Goal: Task Accomplishment & Management: Use online tool/utility

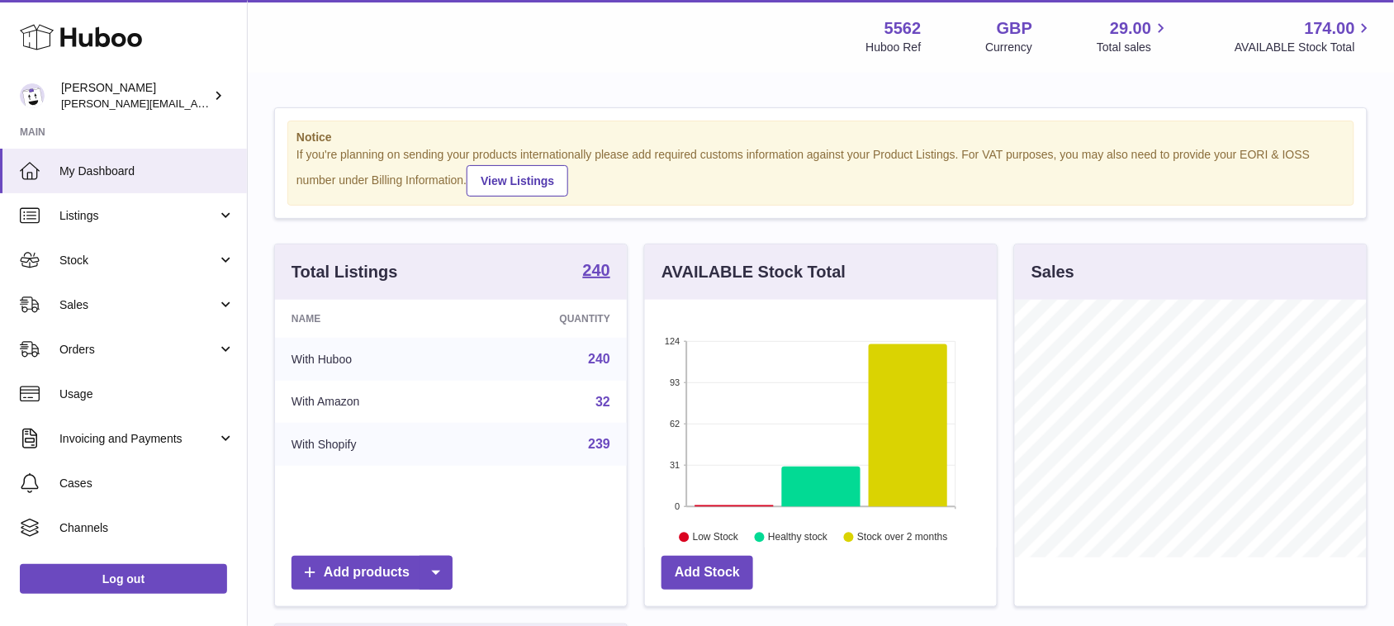
scroll to position [257, 351]
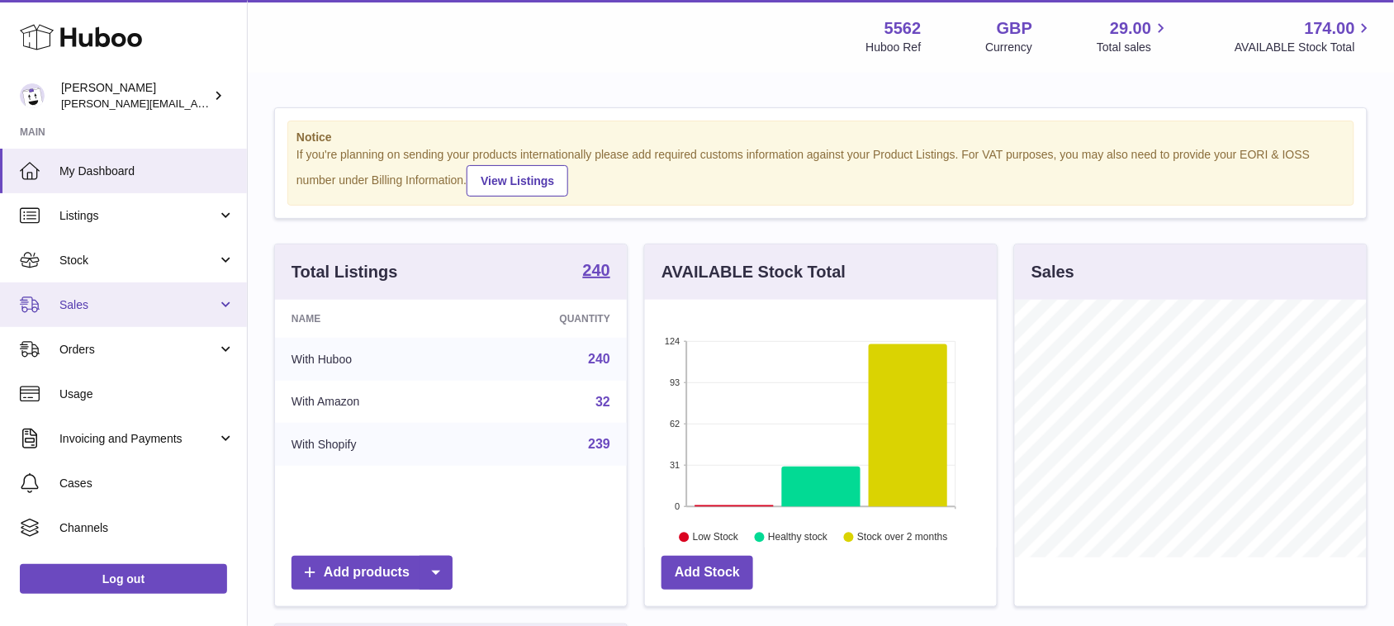
click at [124, 287] on link "Sales" at bounding box center [123, 304] width 247 height 45
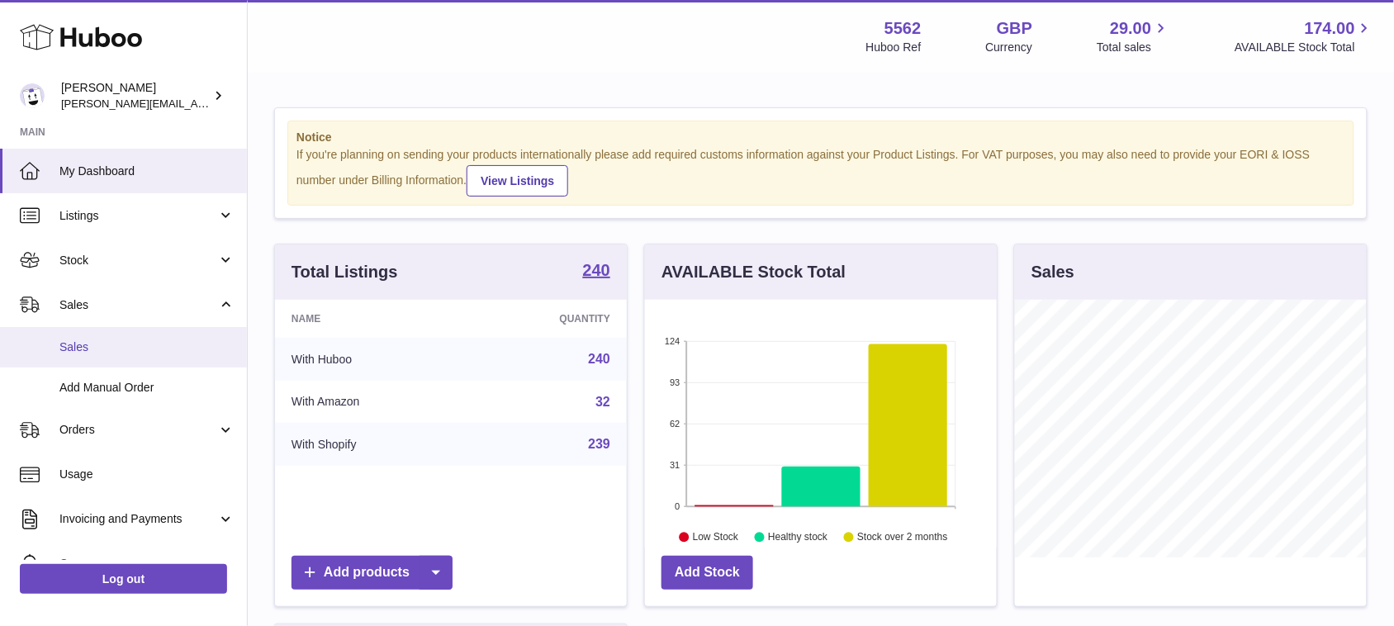
click at [97, 358] on link "Sales" at bounding box center [123, 347] width 247 height 40
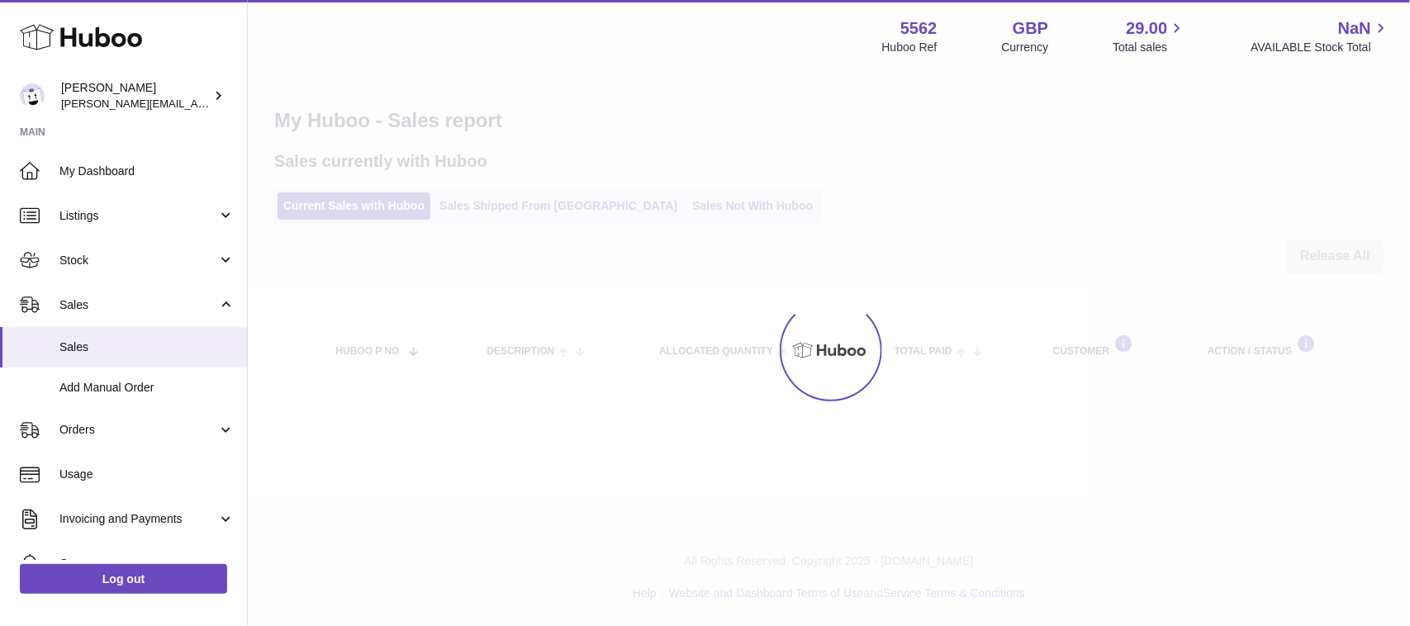
click at [674, 209] on div at bounding box center [829, 350] width 1162 height 552
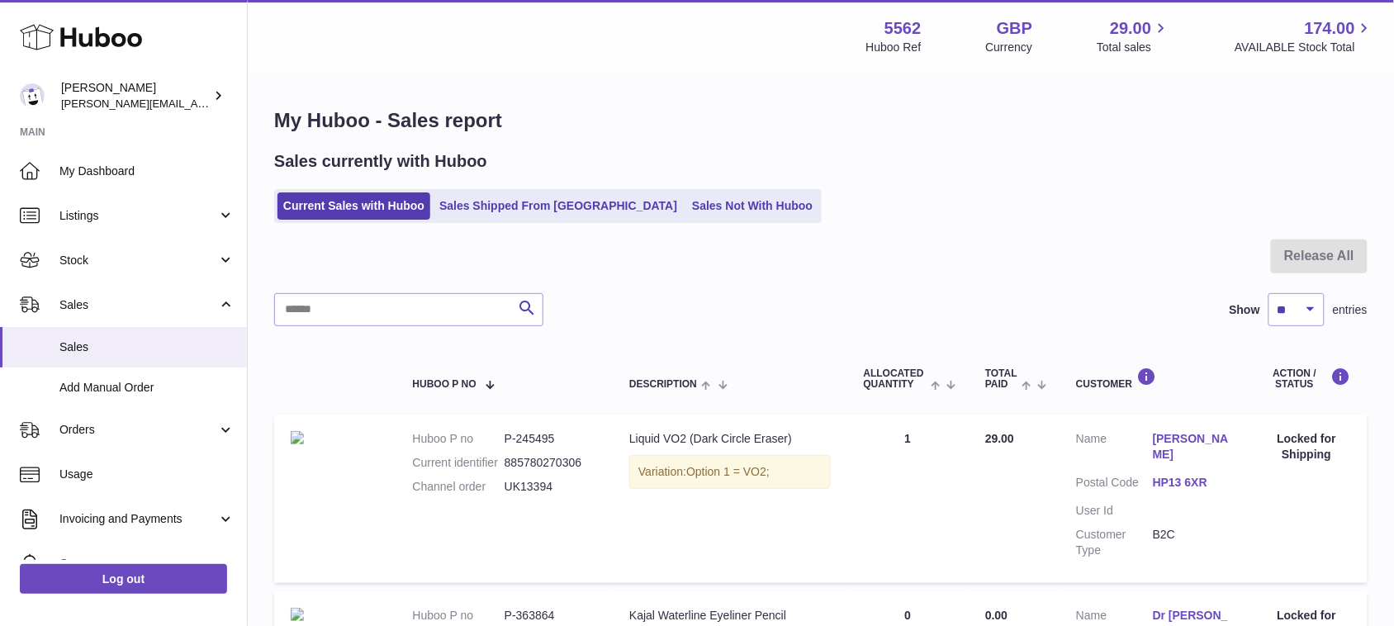
click at [686, 209] on link "Sales Not With Huboo" at bounding box center [752, 205] width 132 height 27
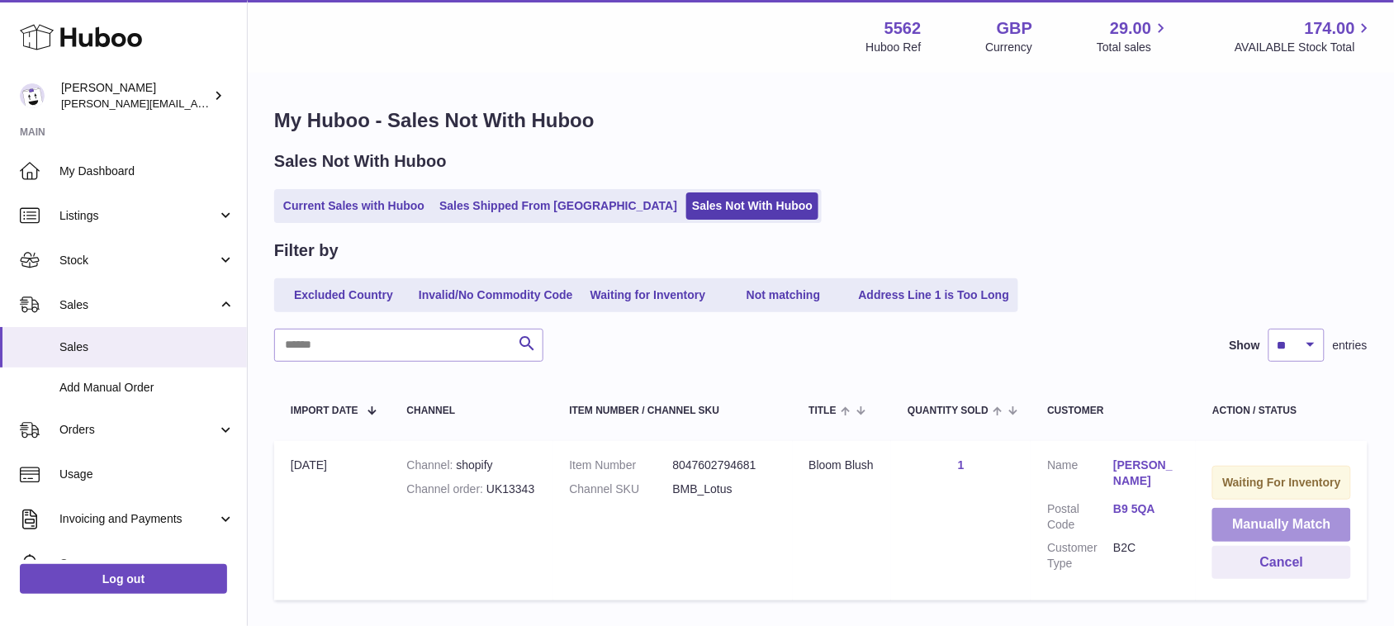
click at [1229, 529] on button "Manually Match" at bounding box center [1281, 525] width 139 height 34
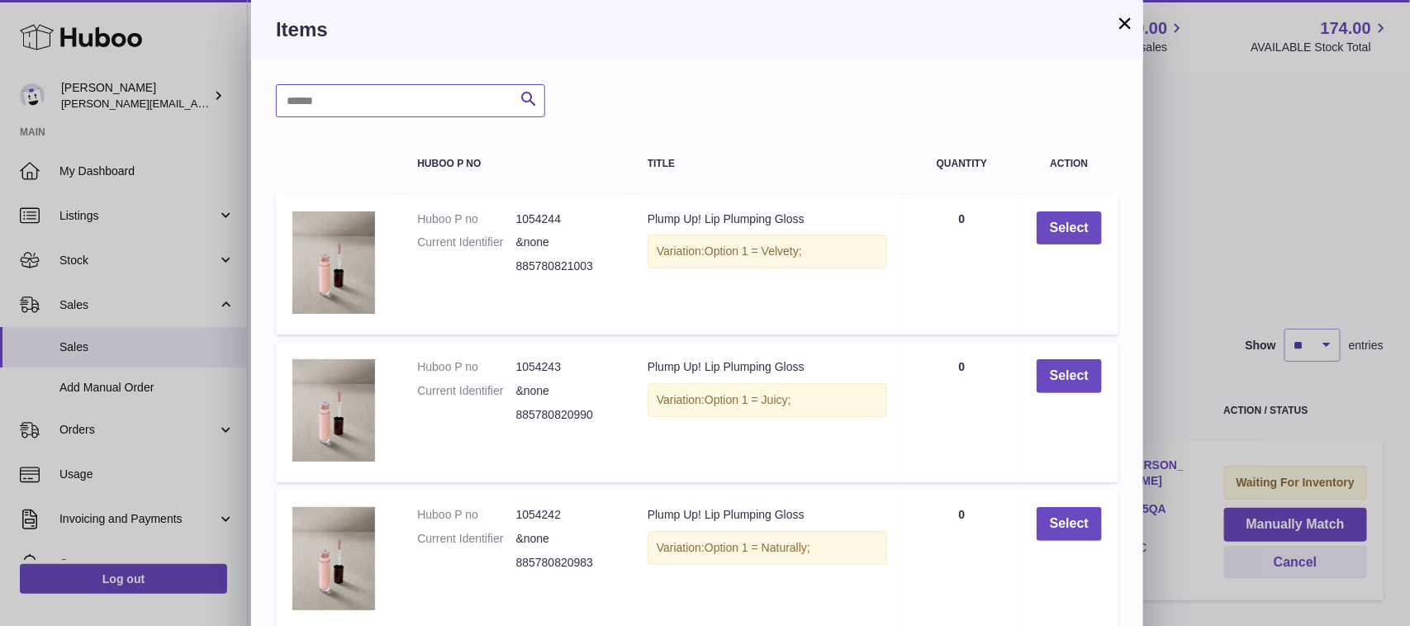
click at [399, 110] on input "text" at bounding box center [410, 100] width 269 height 33
type input "*****"
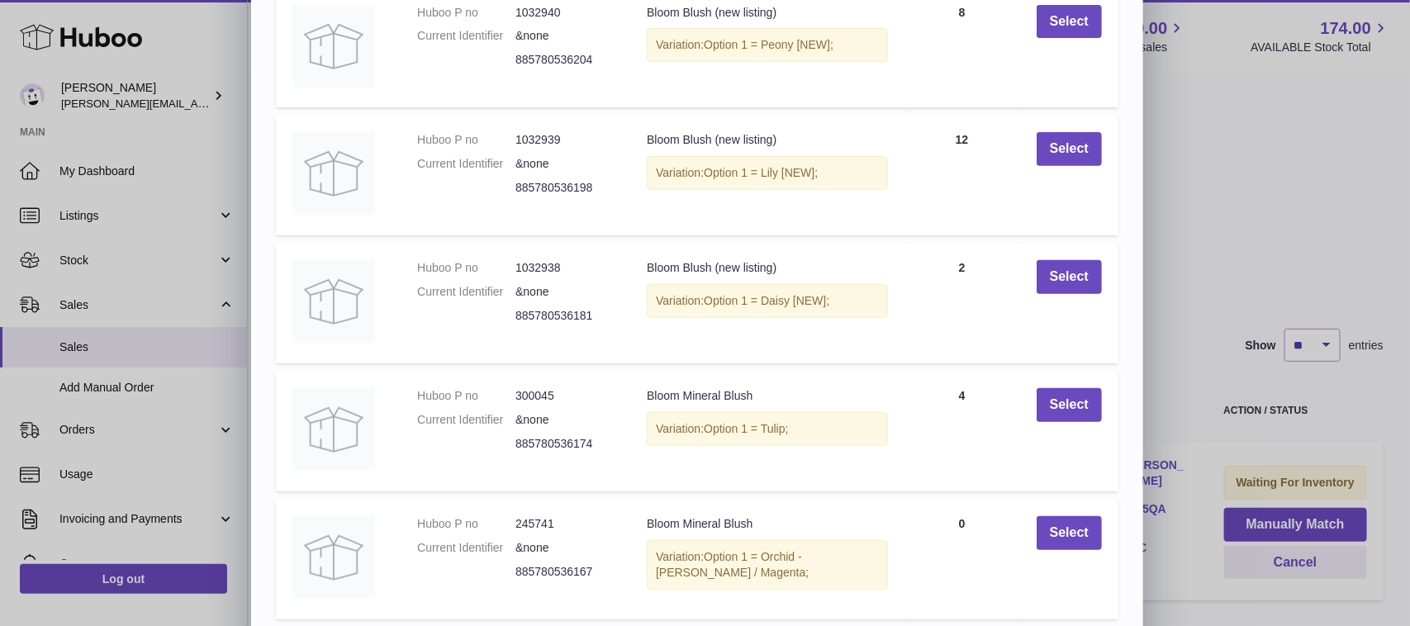
scroll to position [315, 0]
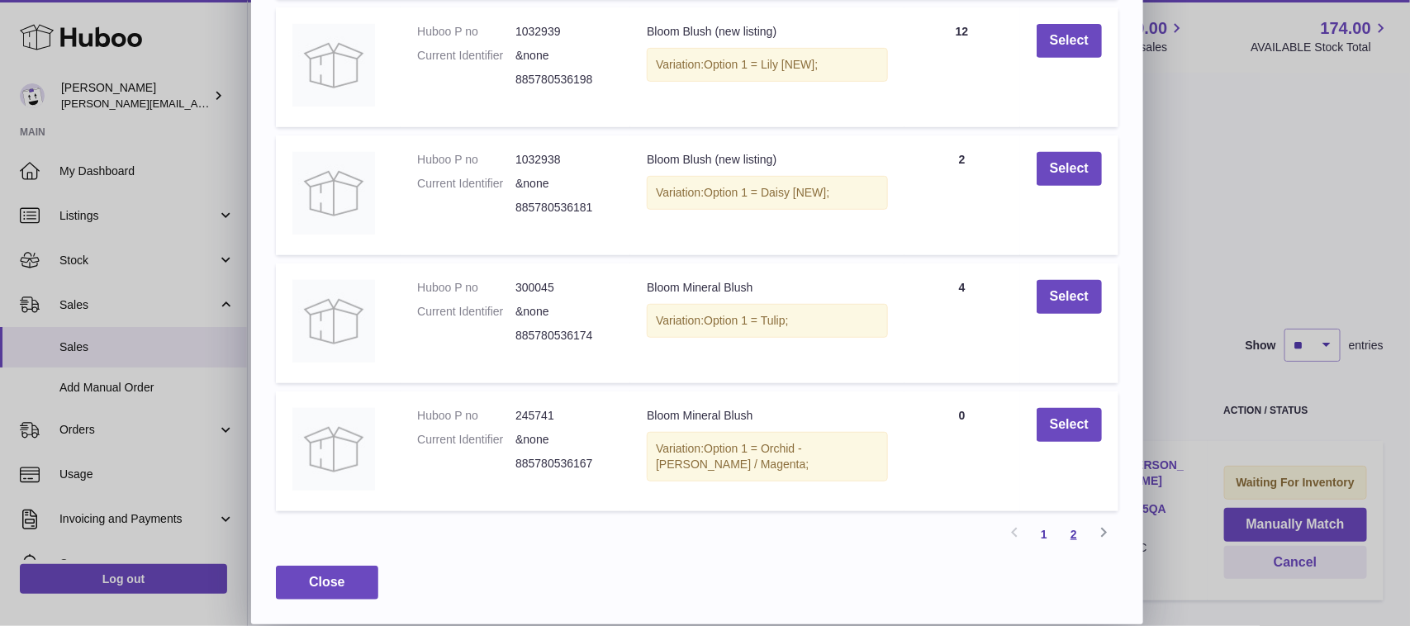
click at [1063, 539] on link "2" at bounding box center [1074, 535] width 30 height 30
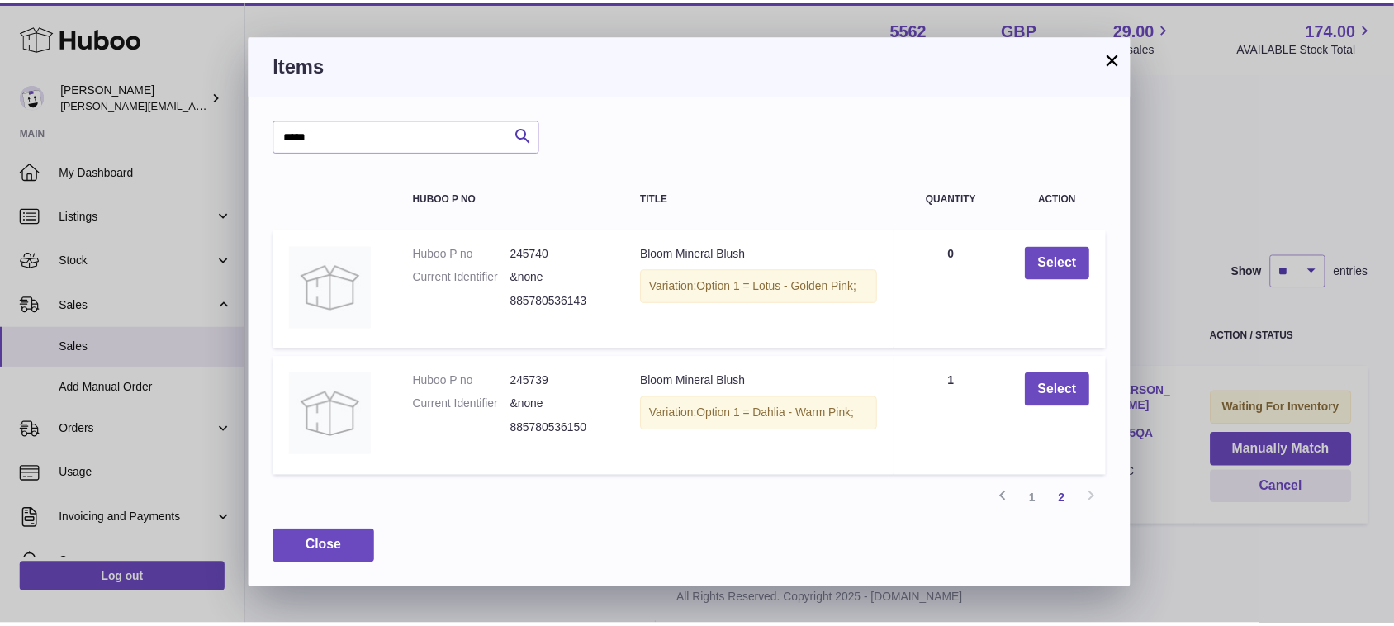
scroll to position [0, 0]
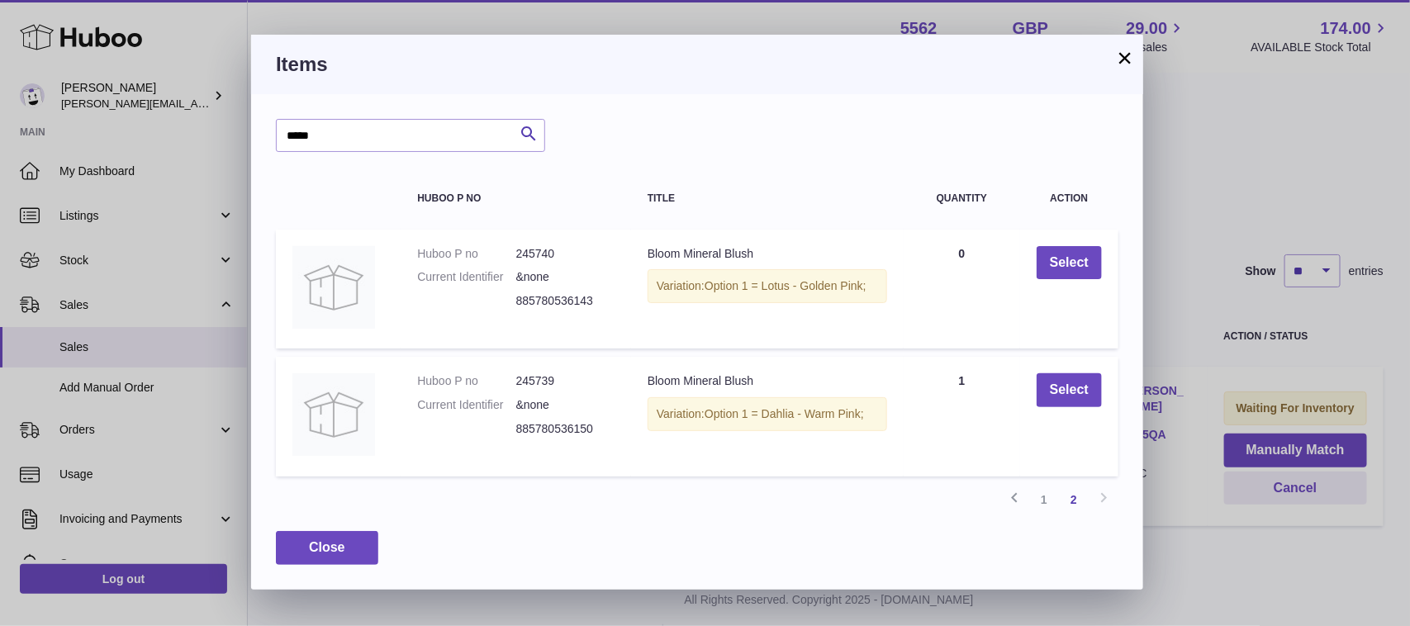
click at [1120, 60] on button "×" at bounding box center [1125, 58] width 20 height 20
